Goal: Information Seeking & Learning: Learn about a topic

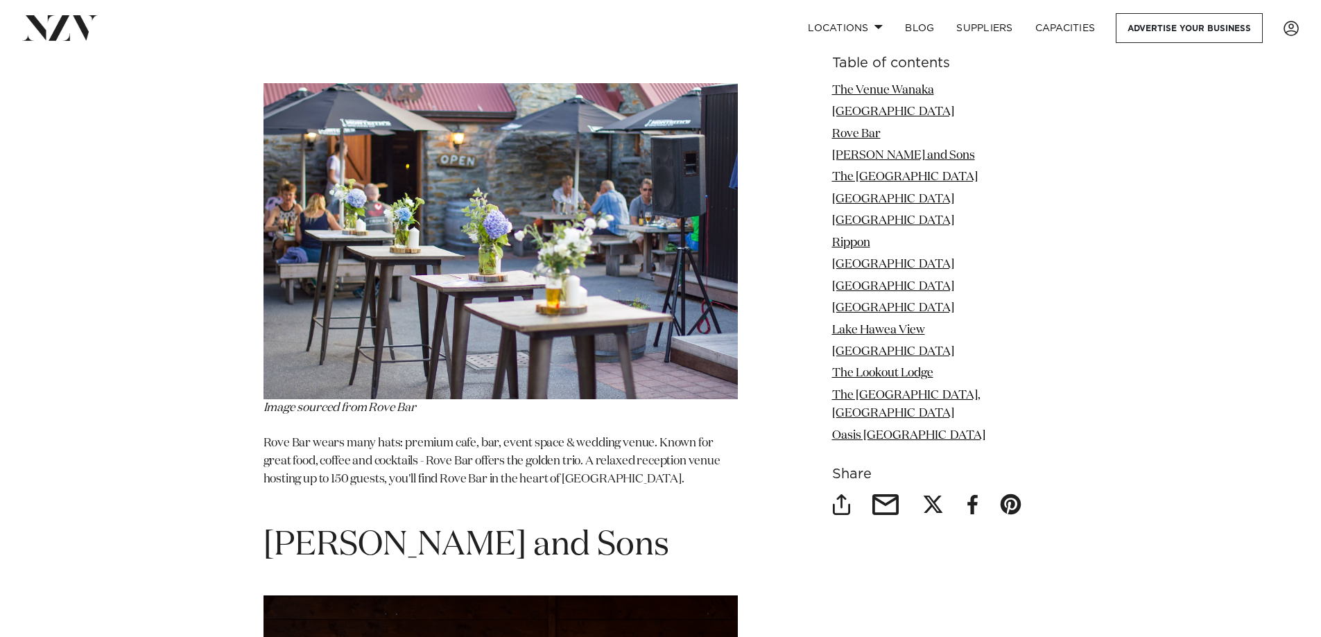
scroll to position [2011, 0]
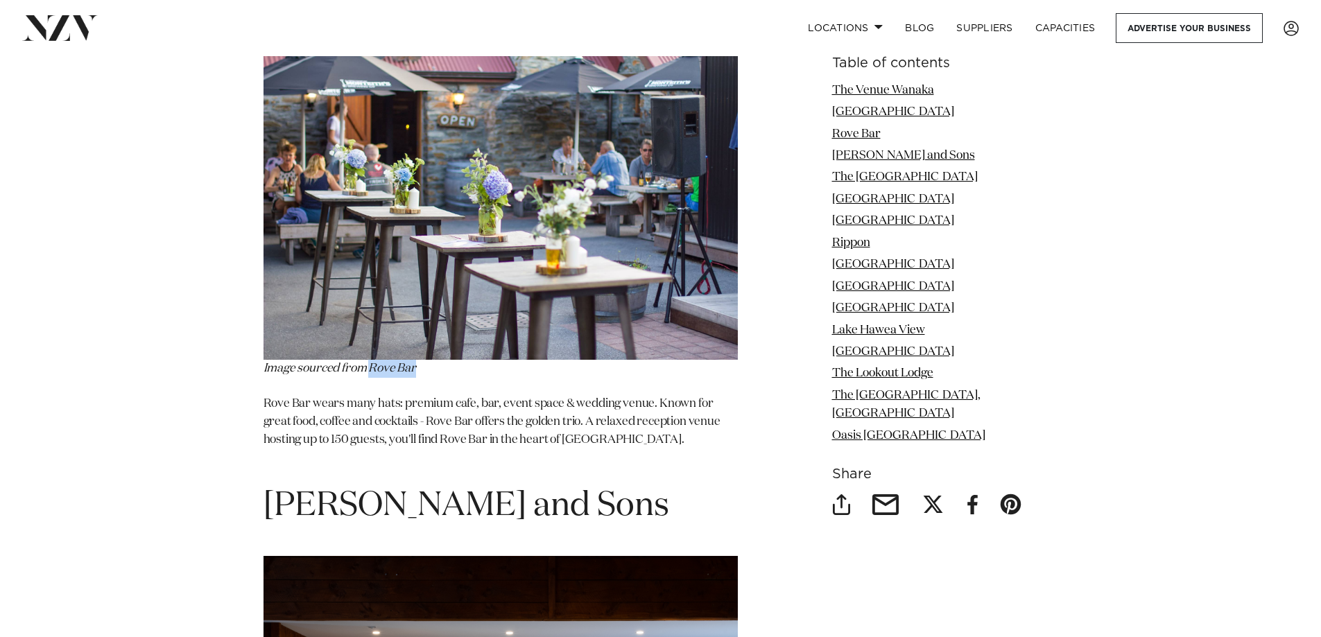
drag, startPoint x: 372, startPoint y: 336, endPoint x: 435, endPoint y: 338, distance: 63.1
click at [435, 338] on p "Image sourced from Rove Bar" at bounding box center [501, 211] width 474 height 334
copy span "Rove Bar"
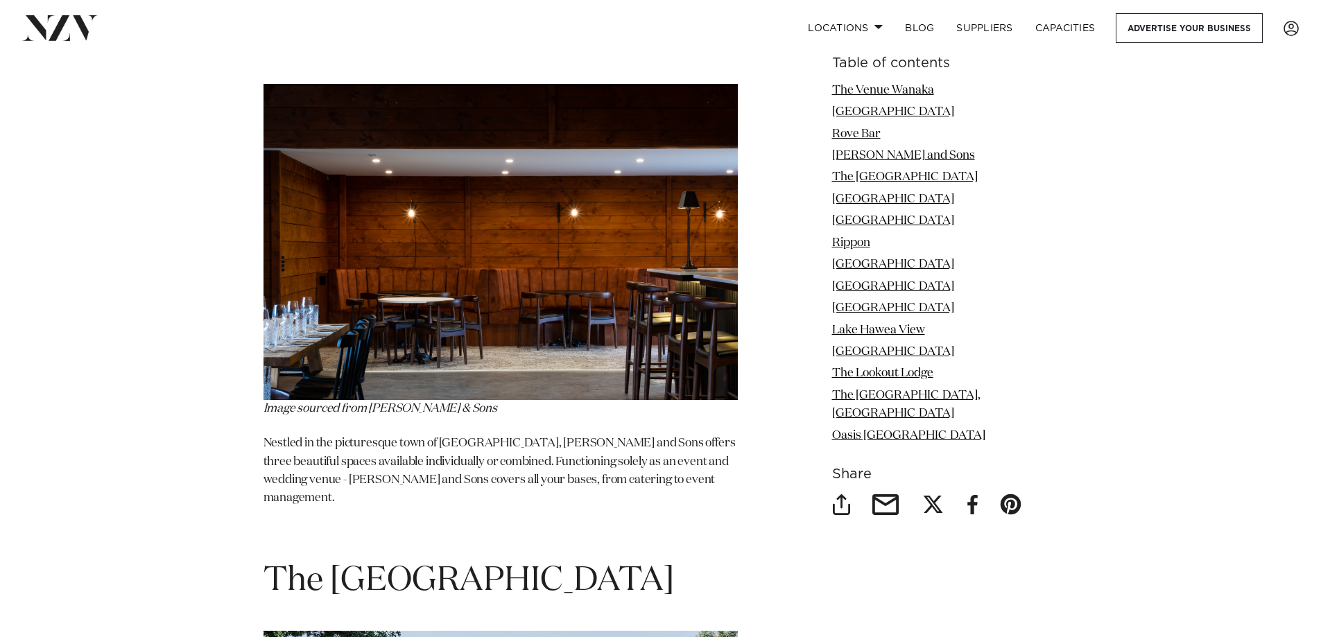
scroll to position [2497, 0]
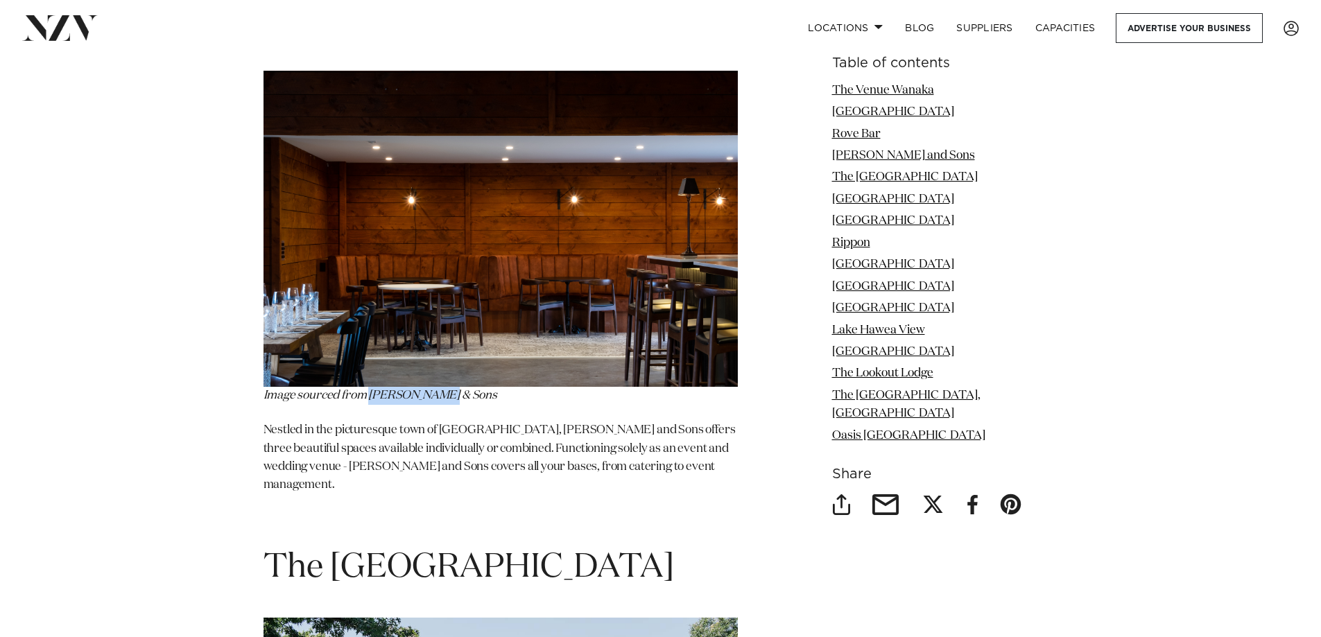
drag, startPoint x: 372, startPoint y: 362, endPoint x: 448, endPoint y: 361, distance: 76.3
click at [448, 361] on p "Image sourced from [PERSON_NAME] & Sons" at bounding box center [501, 238] width 474 height 334
copy em "[PERSON_NAME] & Sons"
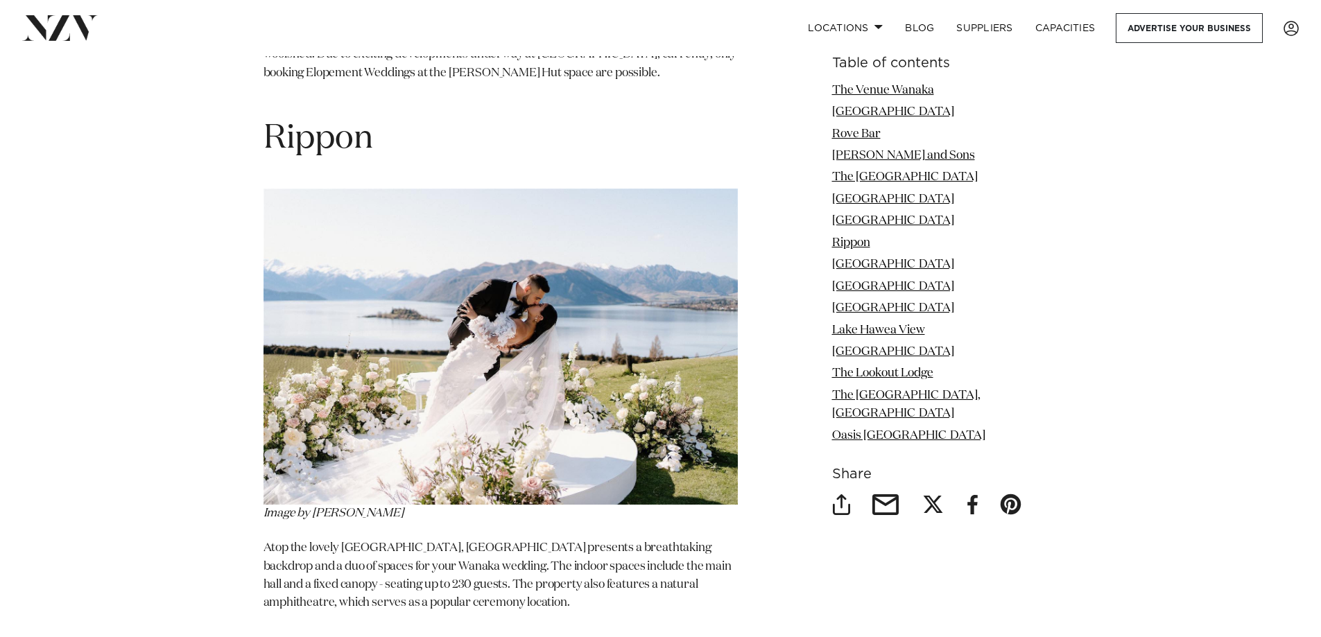
scroll to position [4716, 0]
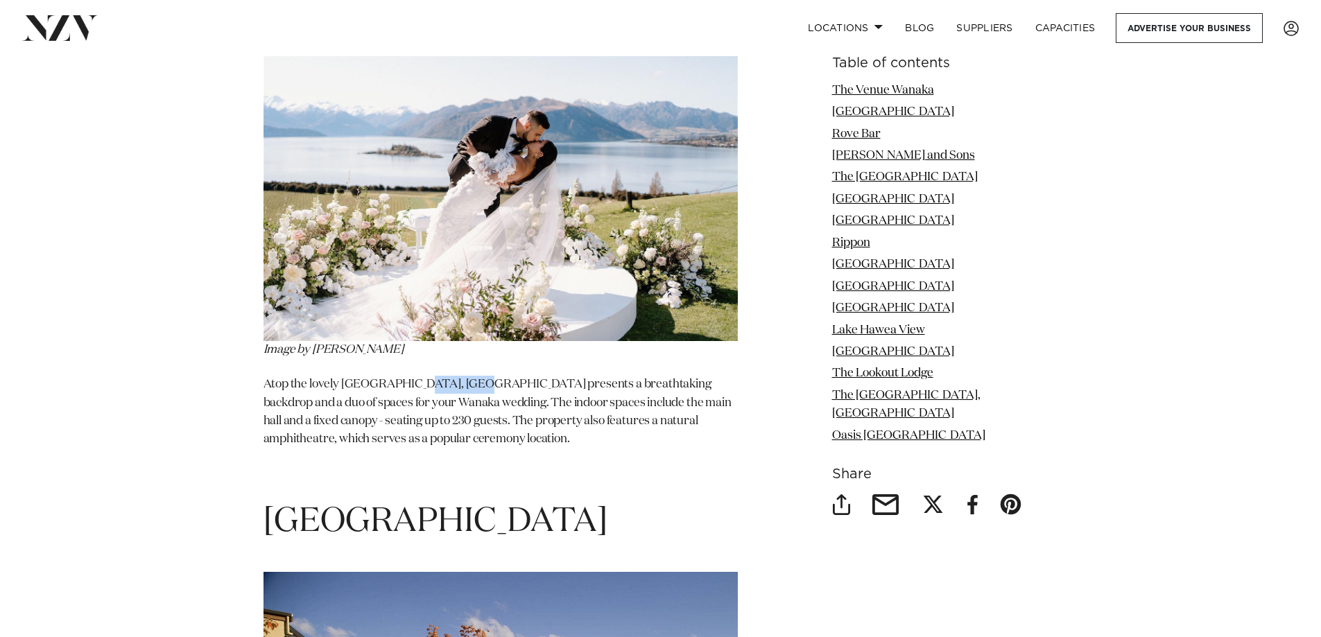
drag, startPoint x: 406, startPoint y: 325, endPoint x: 465, endPoint y: 328, distance: 59.7
click at [465, 376] on p "Atop the lovely [GEOGRAPHIC_DATA], [GEOGRAPHIC_DATA] presents a breathtaking ba…" at bounding box center [501, 412] width 474 height 73
click at [457, 376] on p "Atop the lovely [GEOGRAPHIC_DATA], [GEOGRAPHIC_DATA] presents a breathtaking ba…" at bounding box center [501, 412] width 474 height 73
drag, startPoint x: 463, startPoint y: 327, endPoint x: 404, endPoint y: 327, distance: 59.0
click at [404, 376] on p "Atop the lovely [GEOGRAPHIC_DATA], [GEOGRAPHIC_DATA] presents a breathtaking ba…" at bounding box center [501, 412] width 474 height 73
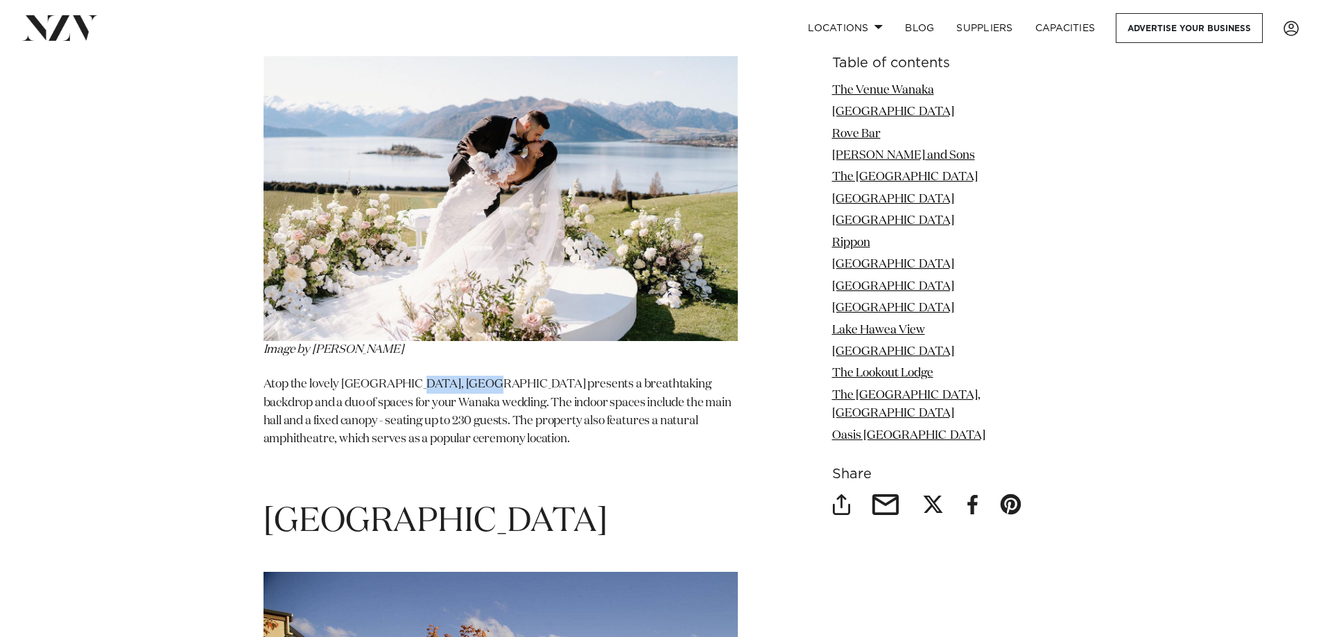
copy p "[GEOGRAPHIC_DATA]"
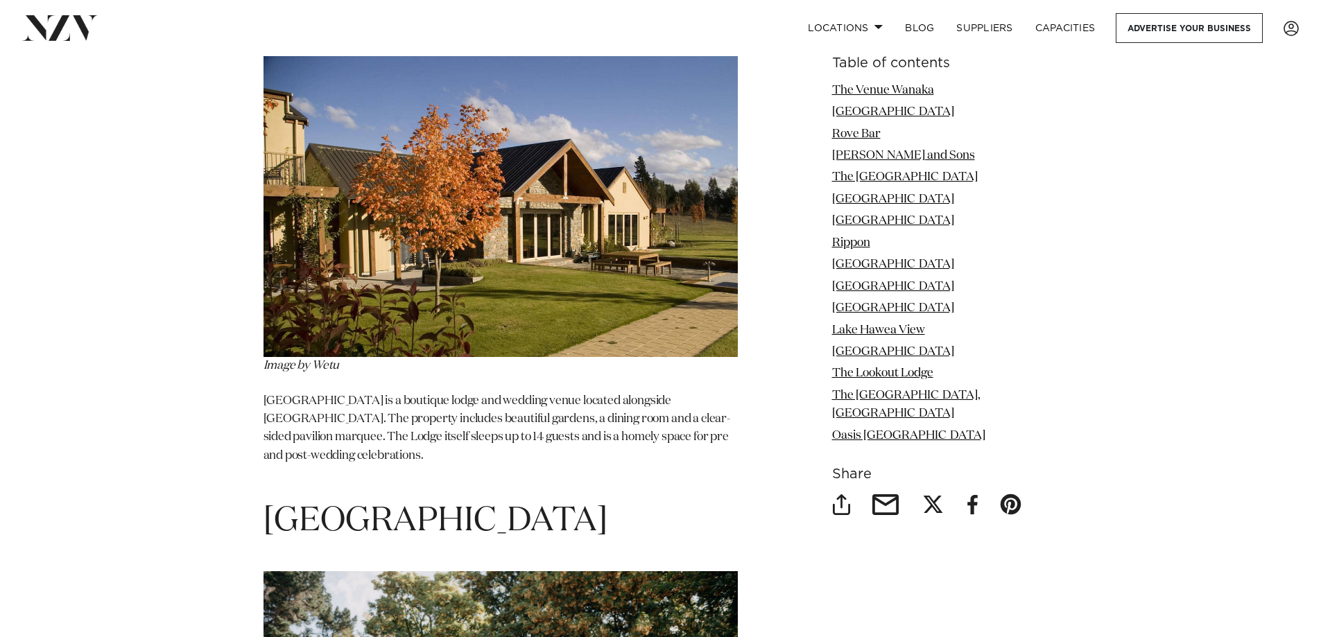
scroll to position [5271, 0]
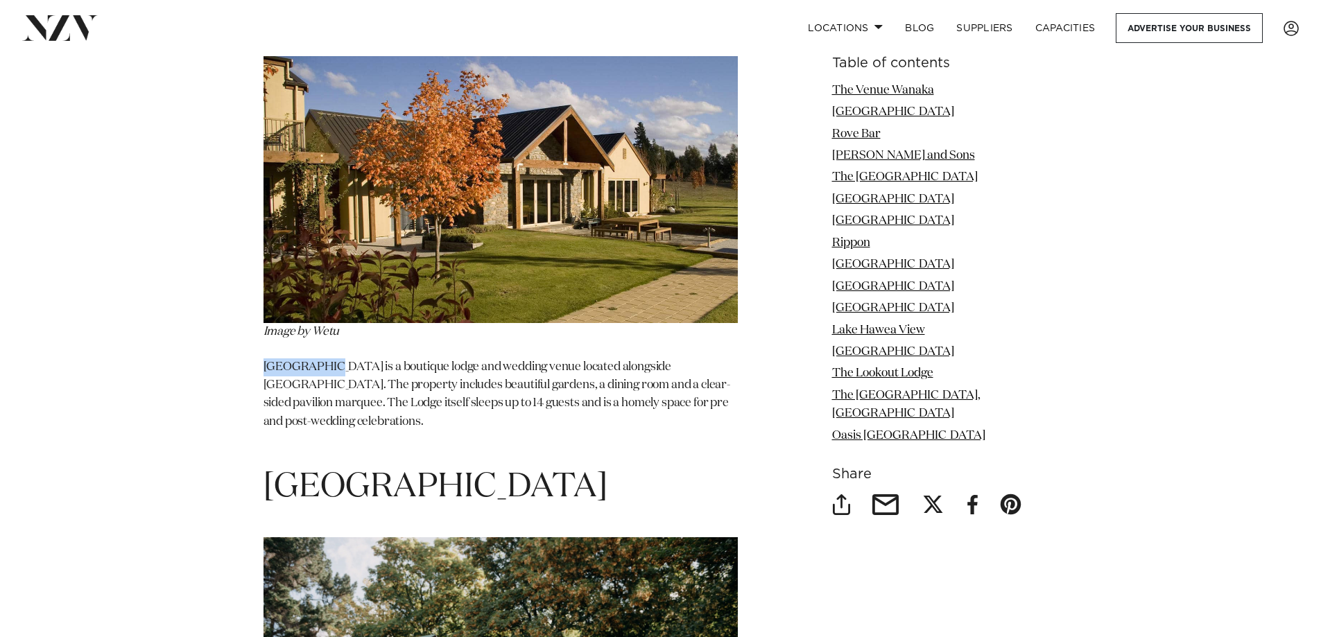
drag, startPoint x: 266, startPoint y: 313, endPoint x: 329, endPoint y: 313, distance: 62.4
click at [329, 359] on p "[GEOGRAPHIC_DATA] is a boutique lodge and wedding venue located alongside [GEOG…" at bounding box center [501, 405] width 474 height 92
copy p "[GEOGRAPHIC_DATA]"
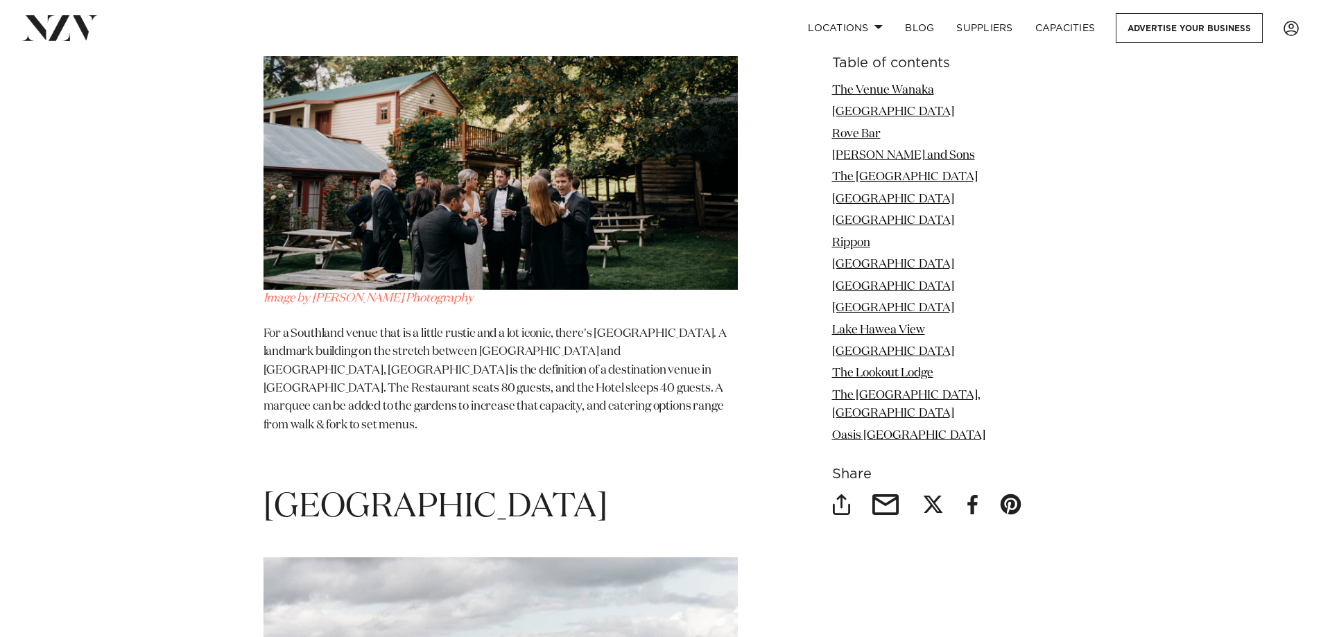
scroll to position [5826, 0]
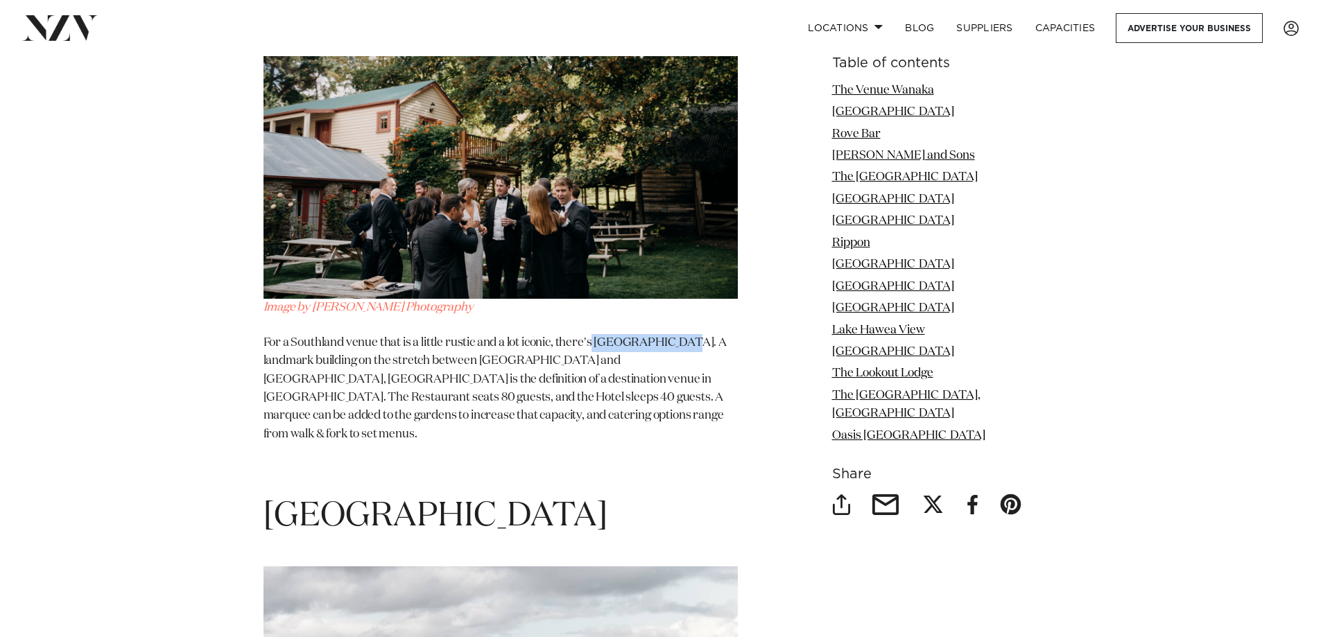
drag, startPoint x: 599, startPoint y: 286, endPoint x: 682, endPoint y: 282, distance: 83.3
click at [682, 334] on p "For a Southland venue that is a little rustic and a lot iconic, there's [GEOGRA…" at bounding box center [501, 389] width 474 height 110
copy p "[GEOGRAPHIC_DATA]."
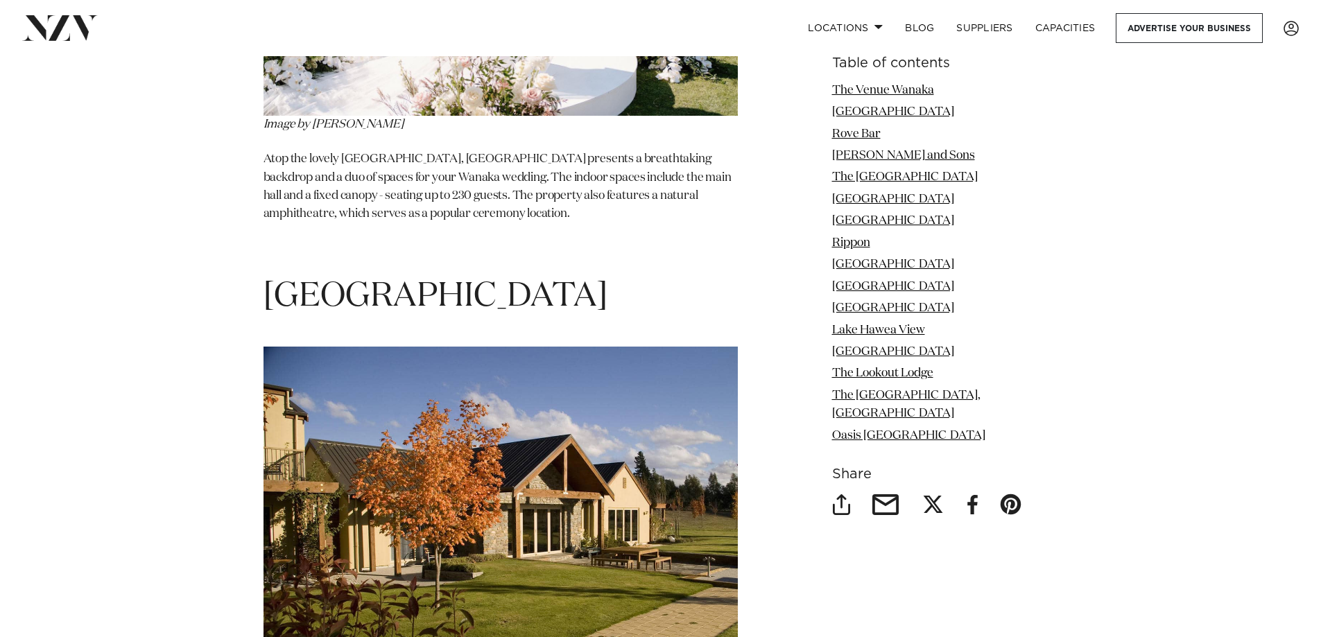
scroll to position [4855, 0]
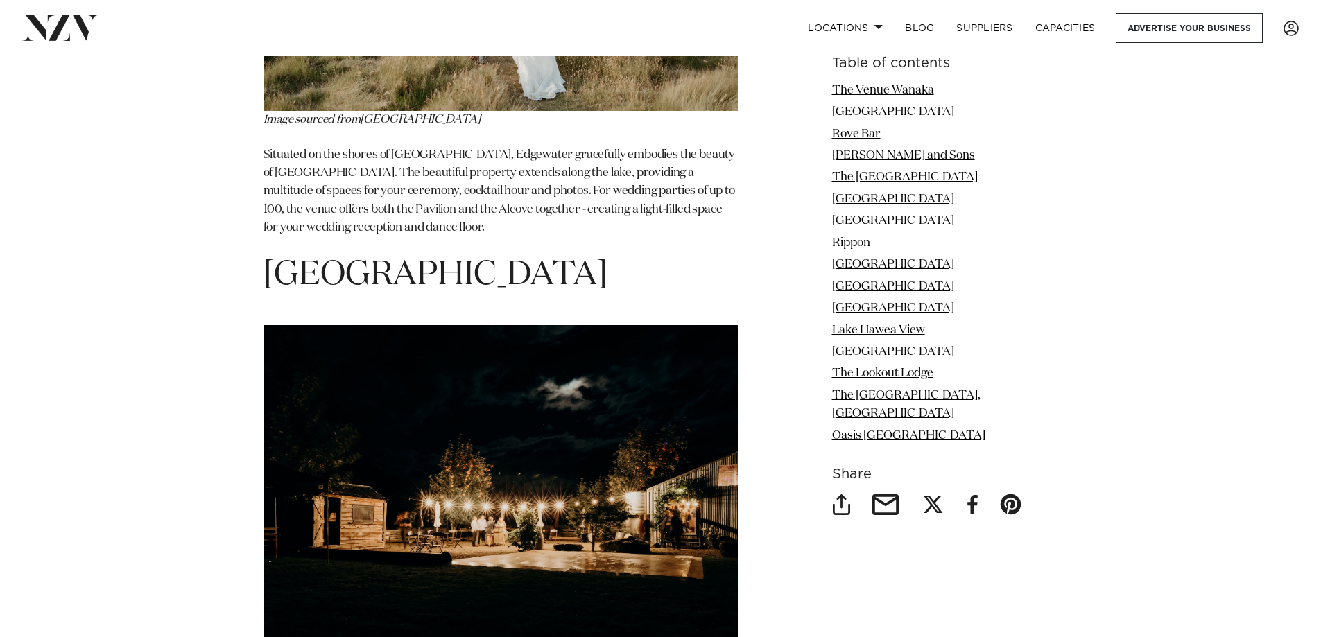
scroll to position [3884, 0]
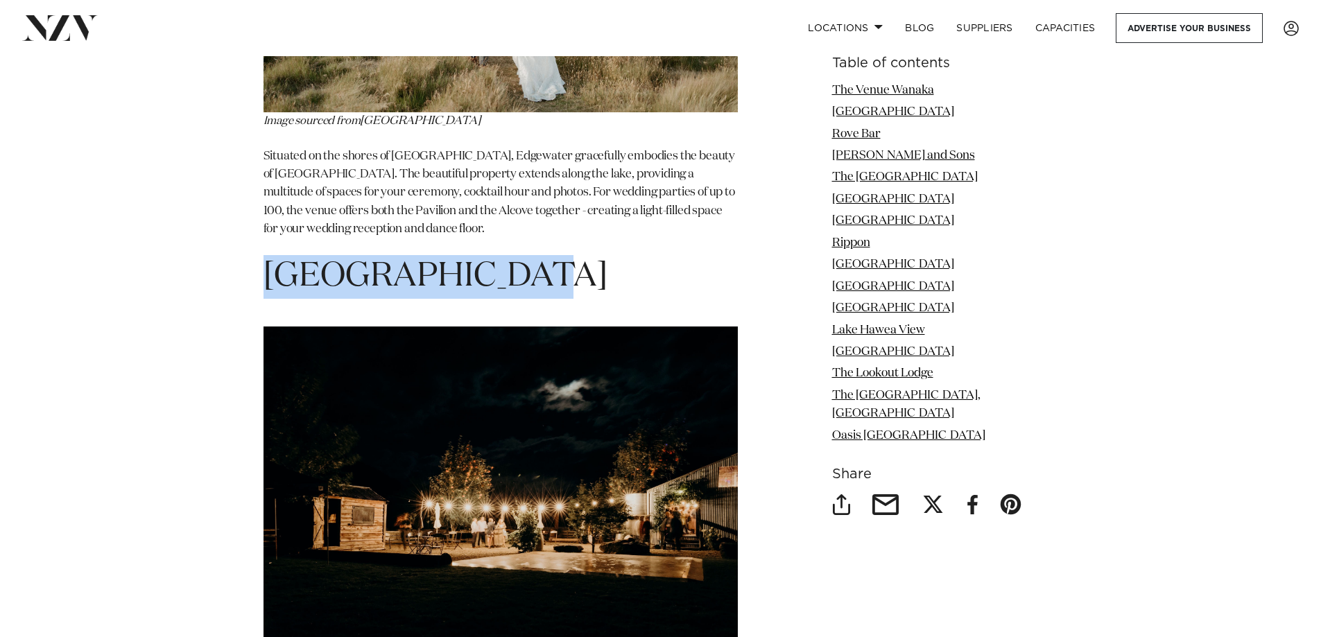
drag, startPoint x: 263, startPoint y: 222, endPoint x: 461, endPoint y: 230, distance: 198.5
click at [461, 260] on span "[GEOGRAPHIC_DATA]" at bounding box center [436, 276] width 344 height 33
copy span "[GEOGRAPHIC_DATA]"
